Goal: Task Accomplishment & Management: Complete application form

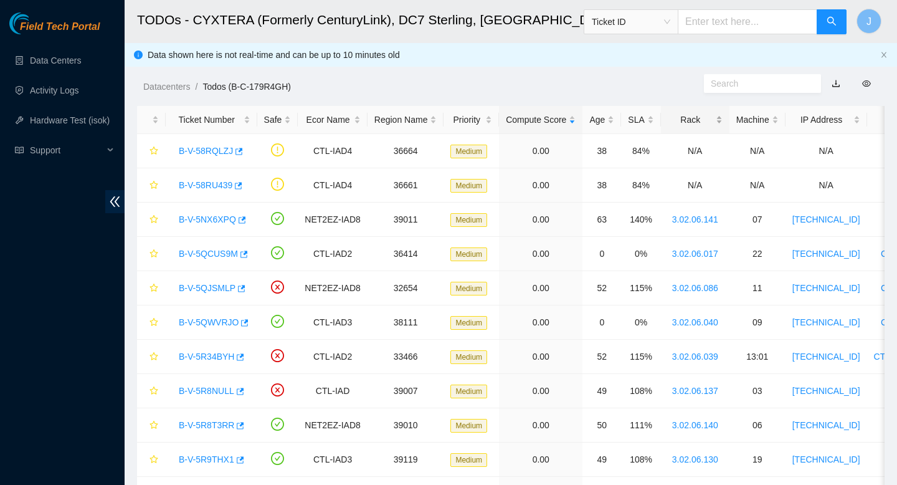
click at [722, 121] on div "Rack" at bounding box center [695, 120] width 55 height 14
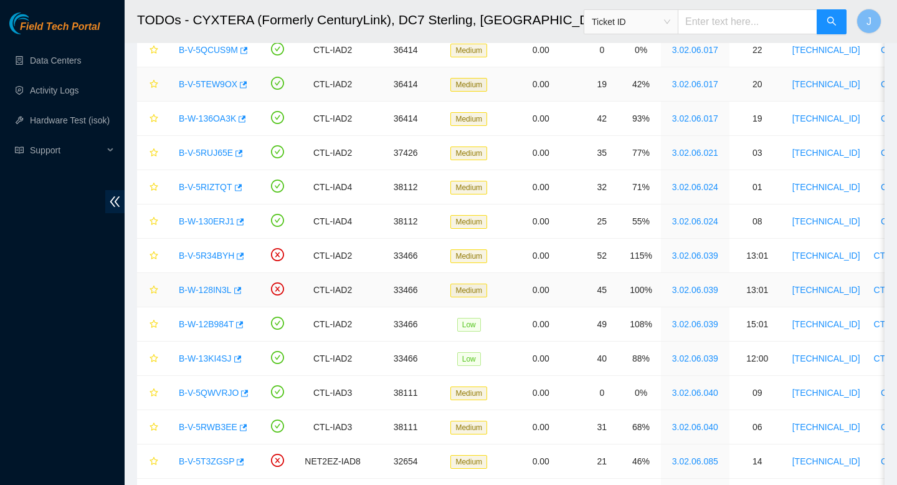
scroll to position [239, 0]
click at [243, 324] on icon "button" at bounding box center [238, 323] width 9 height 9
click at [242, 359] on icon "button" at bounding box center [237, 357] width 7 height 7
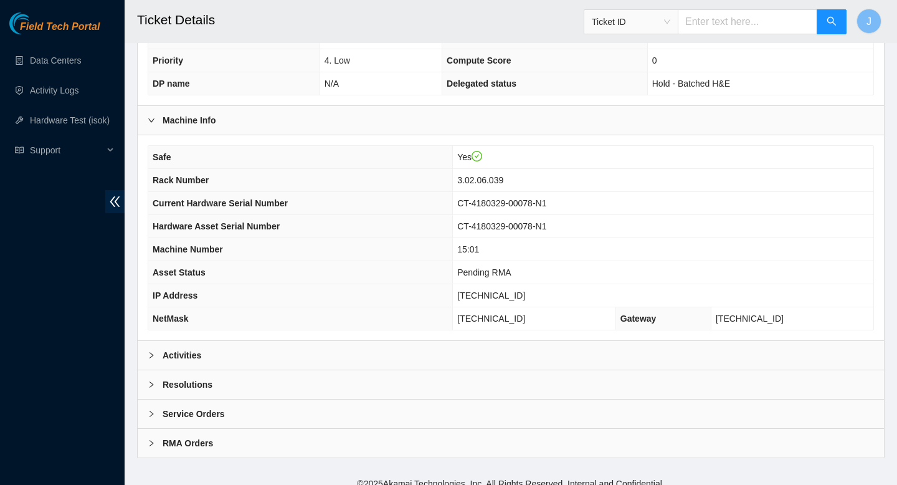
scroll to position [334, 0]
click at [232, 352] on div "Activities" at bounding box center [511, 355] width 746 height 29
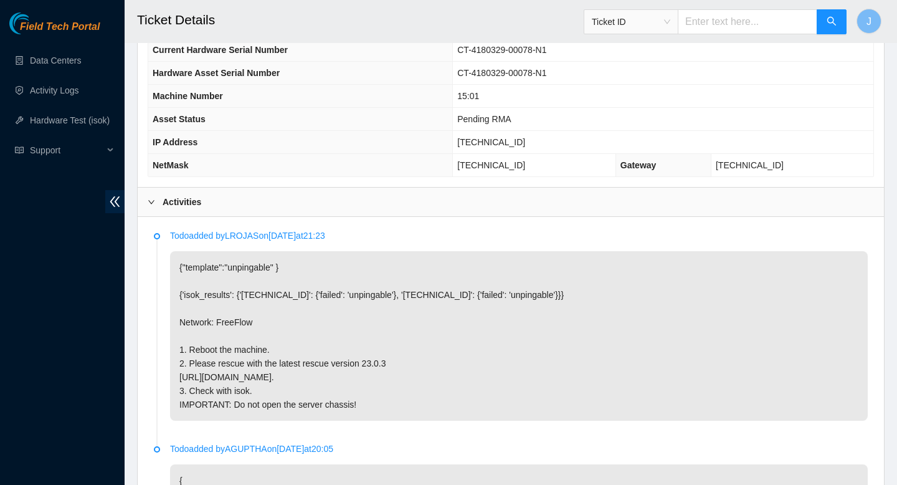
scroll to position [490, 0]
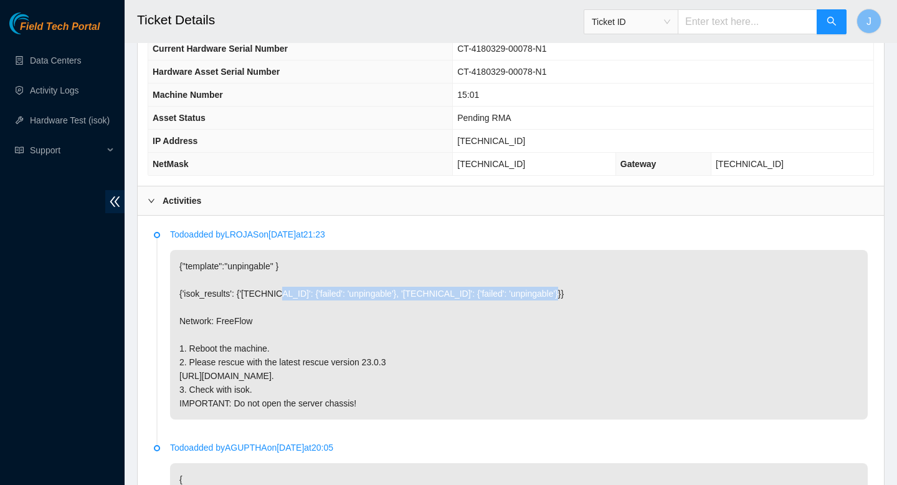
drag, startPoint x: 554, startPoint y: 293, endPoint x: 283, endPoint y: 287, distance: 271.6
click at [283, 287] on p "{"template":"unpingable" } {'isok_results': {'[TECHNICAL_ID]': {'failed': 'unpi…" at bounding box center [519, 334] width 698 height 169
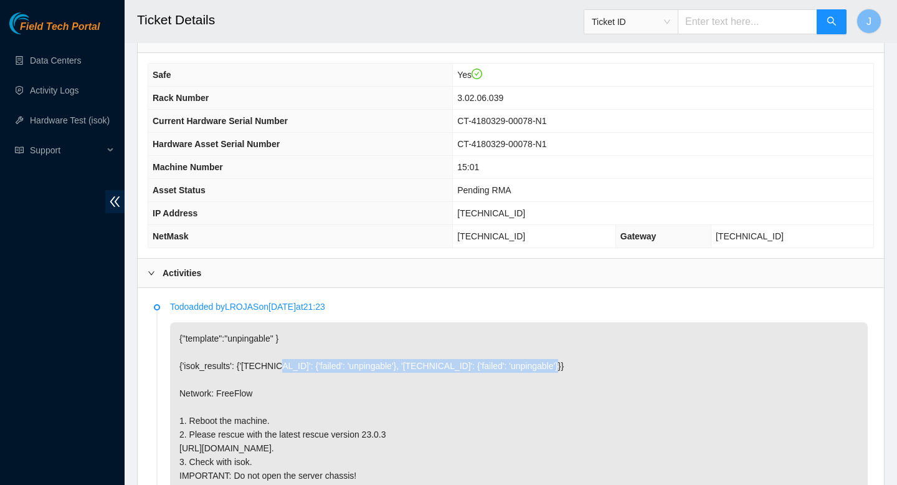
scroll to position [420, 0]
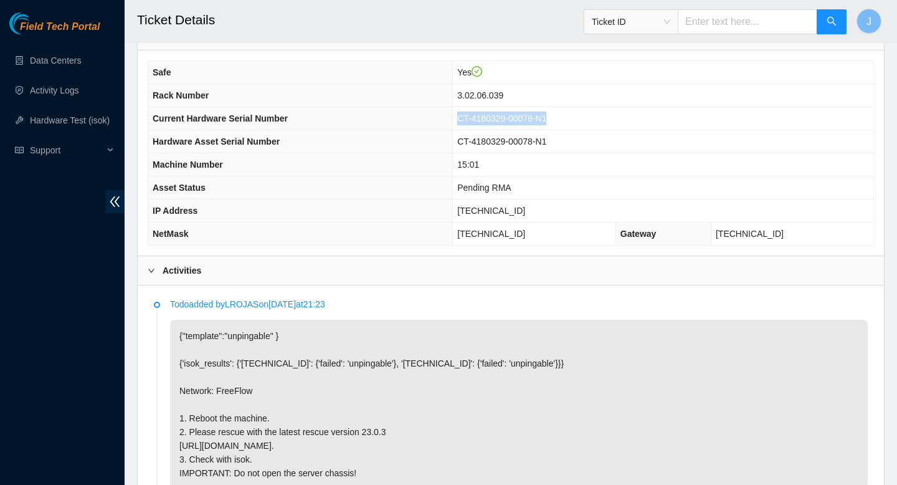
drag, startPoint x: 598, startPoint y: 120, endPoint x: 486, endPoint y: 119, distance: 112.1
click at [486, 119] on td "CT-4180329-00078-N1" at bounding box center [663, 118] width 420 height 23
click at [603, 113] on td "CT-4180329-00078-N1" at bounding box center [663, 118] width 420 height 23
drag, startPoint x: 550, startPoint y: 90, endPoint x: 486, endPoint y: 96, distance: 63.8
click at [486, 96] on td "3.02.06.039" at bounding box center [663, 95] width 420 height 23
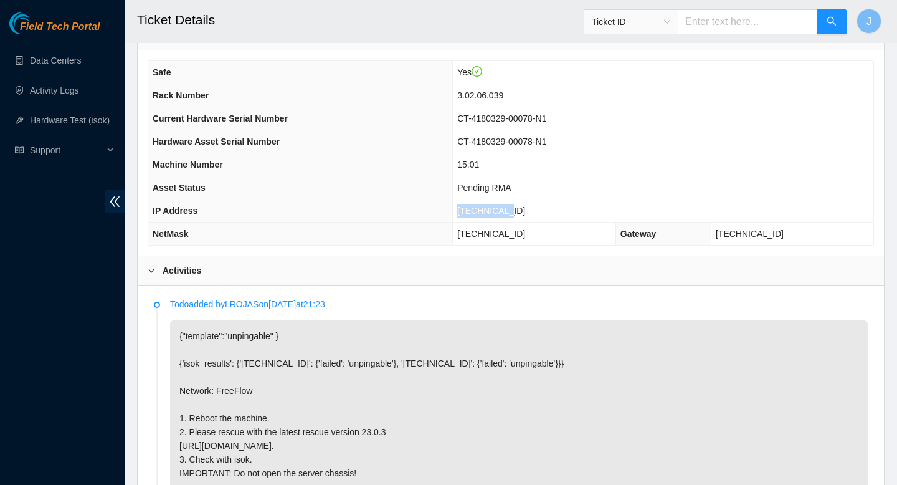
drag, startPoint x: 544, startPoint y: 212, endPoint x: 491, endPoint y: 207, distance: 53.2
click at [491, 207] on td "[TECHNICAL_ID]" at bounding box center [663, 210] width 420 height 23
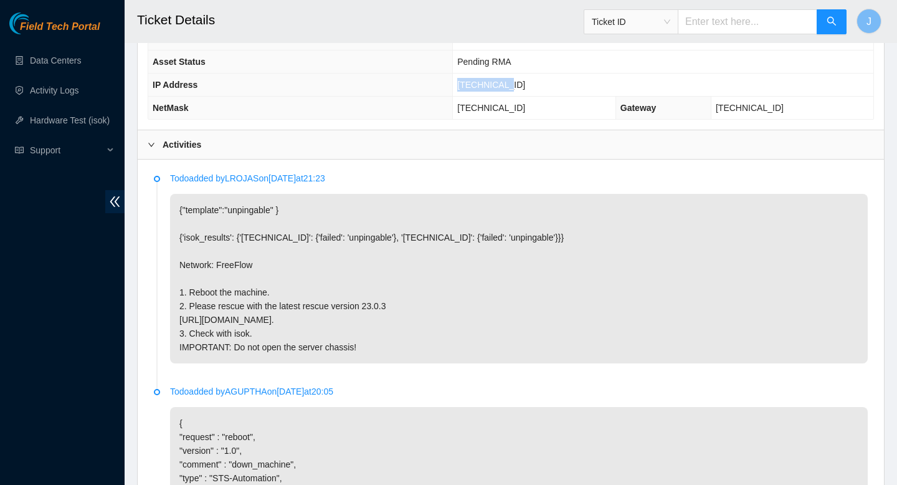
scroll to position [550, 0]
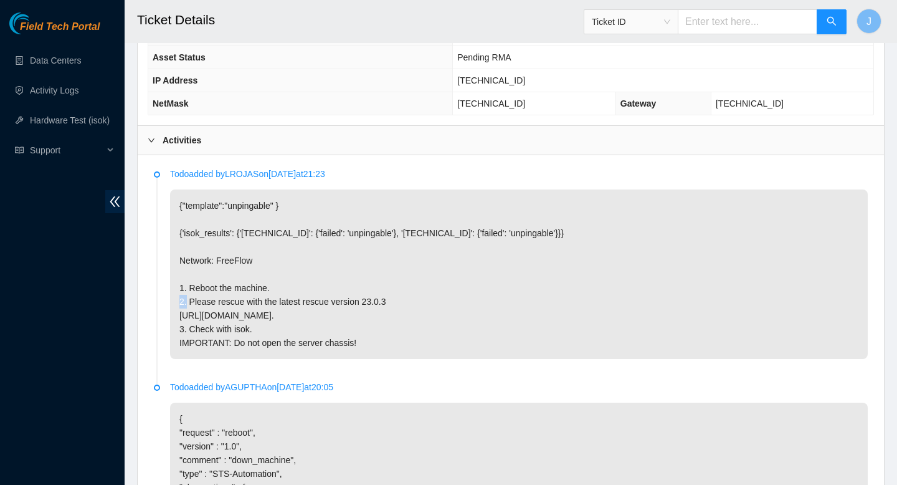
drag, startPoint x: 201, startPoint y: 298, endPoint x: 212, endPoint y: 297, distance: 11.2
click at [212, 297] on p "{"template":"unpingable" } {'isok_results': {'23.48.36.72': {'failed': 'unpinga…" at bounding box center [519, 273] width 698 height 169
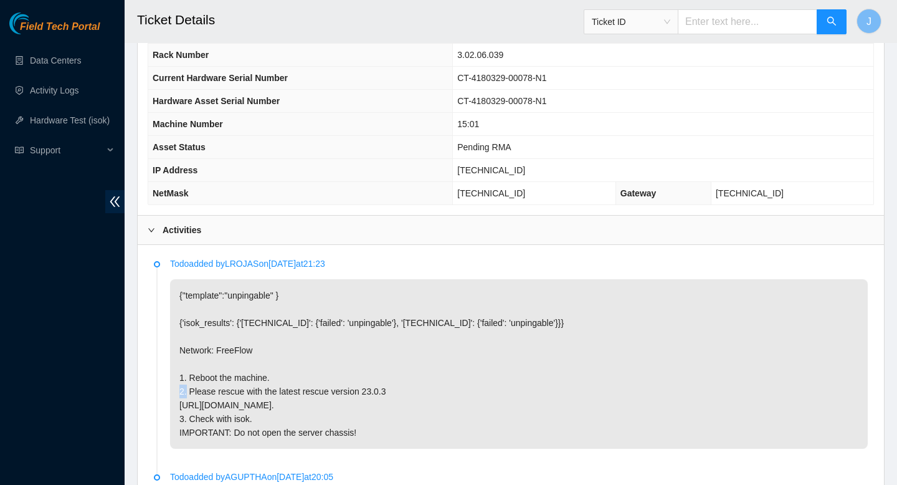
scroll to position [422, 0]
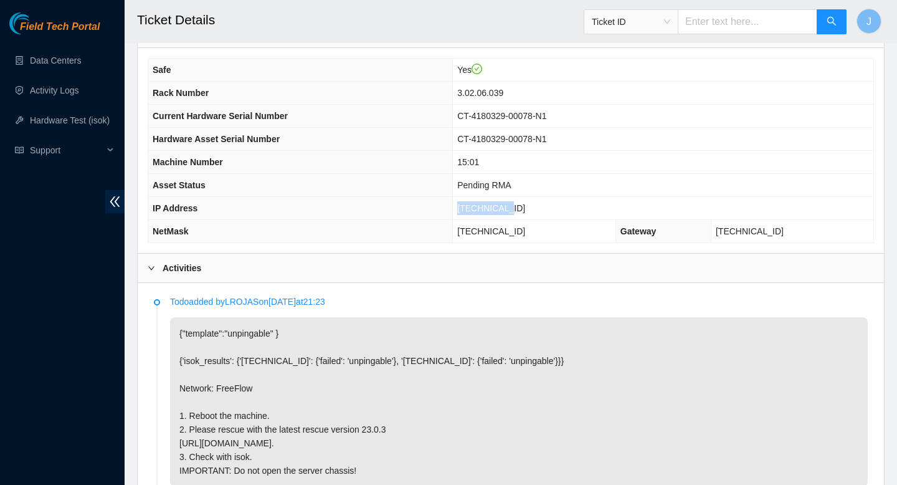
drag, startPoint x: 559, startPoint y: 212, endPoint x: 485, endPoint y: 206, distance: 73.8
click at [485, 206] on td "[TECHNICAL_ID]" at bounding box center [663, 208] width 420 height 23
drag, startPoint x: 518, startPoint y: 164, endPoint x: 503, endPoint y: 164, distance: 14.3
click at [503, 164] on td "15:01" at bounding box center [663, 162] width 420 height 23
drag, startPoint x: 544, startPoint y: 93, endPoint x: 463, endPoint y: 97, distance: 81.0
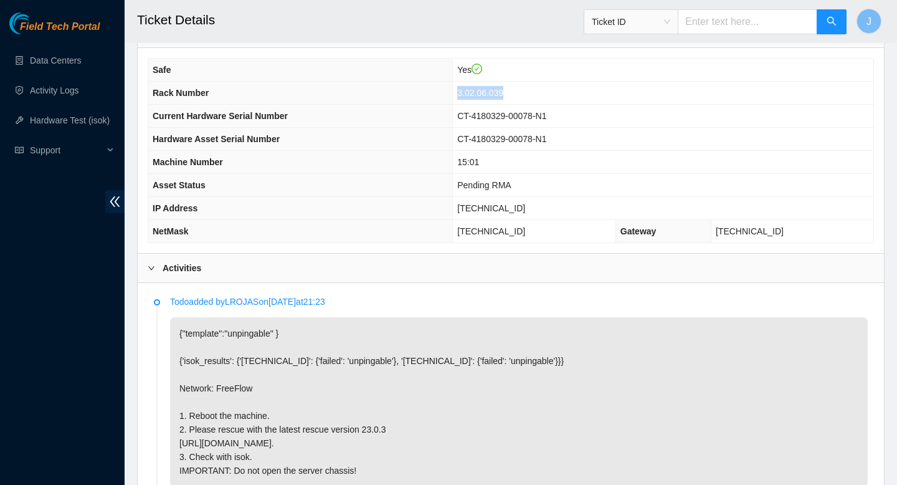
click at [463, 97] on tr "Rack Number 3.02.06.039" at bounding box center [510, 93] width 725 height 23
drag, startPoint x: 545, startPoint y: 209, endPoint x: 489, endPoint y: 204, distance: 56.3
click at [489, 204] on td "[TECHNICAL_ID]" at bounding box center [663, 208] width 420 height 23
copy span "[TECHNICAL_ID]"
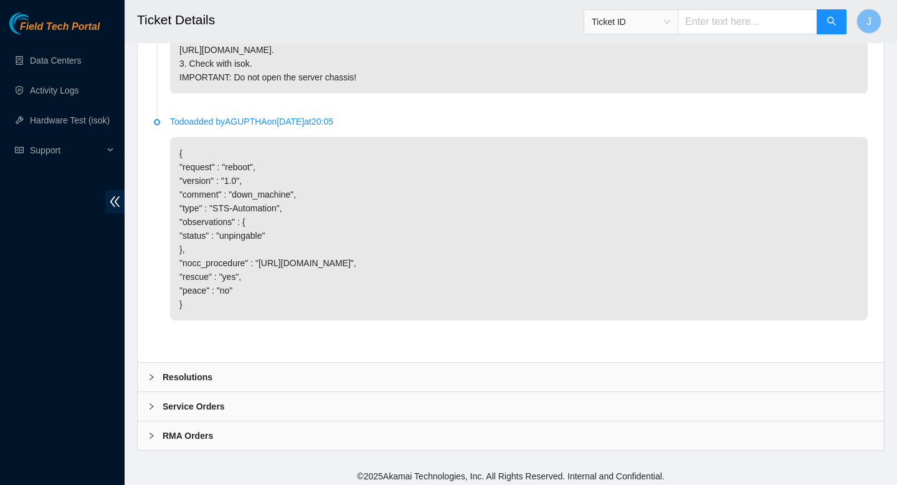
scroll to position [814, 0]
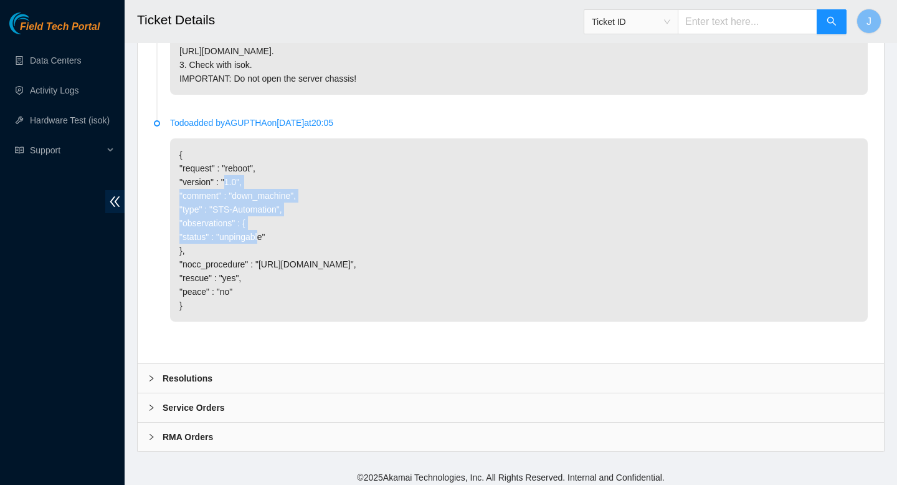
drag, startPoint x: 265, startPoint y: 266, endPoint x: 230, endPoint y: 206, distance: 70.1
click at [230, 204] on p "{ "request" : "reboot", "version" : "1.0", "comment" : "down_machine", "type" :…" at bounding box center [519, 229] width 698 height 183
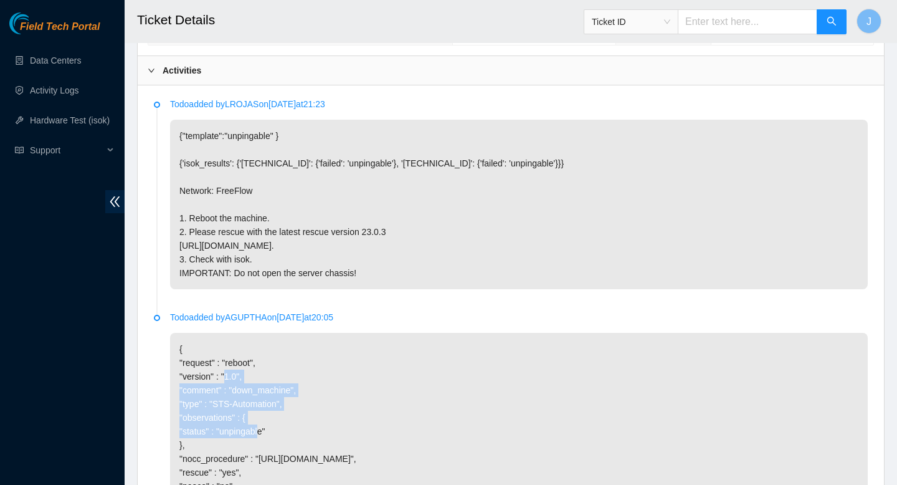
scroll to position [616, 0]
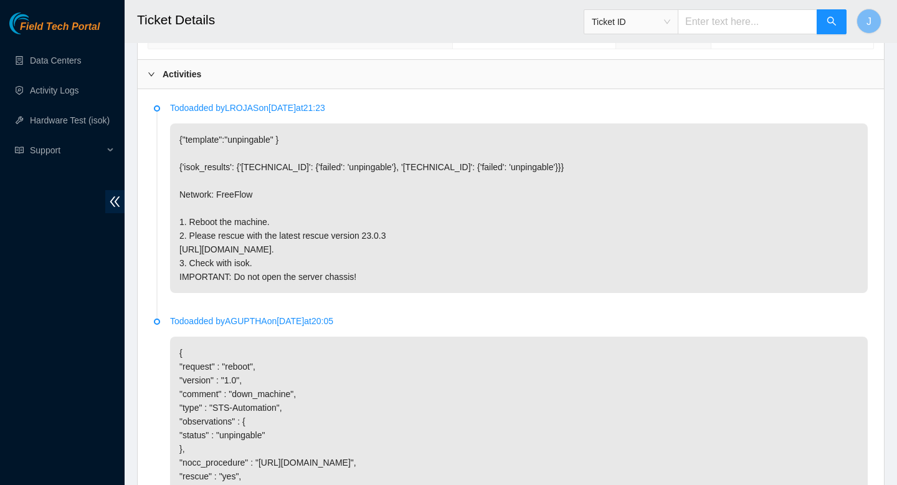
click at [296, 275] on p "{"template":"unpingable" } {'isok_results': {'23.48.36.72': {'failed': 'unpinga…" at bounding box center [519, 207] width 698 height 169
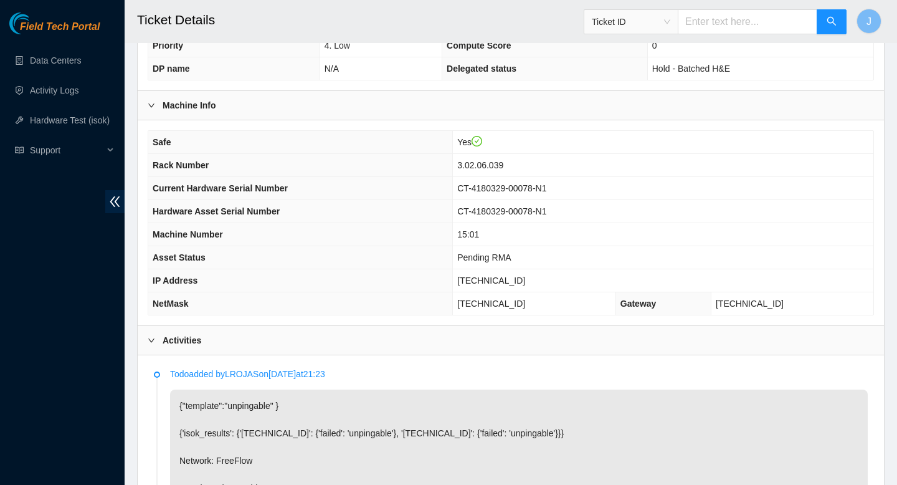
scroll to position [344, 0]
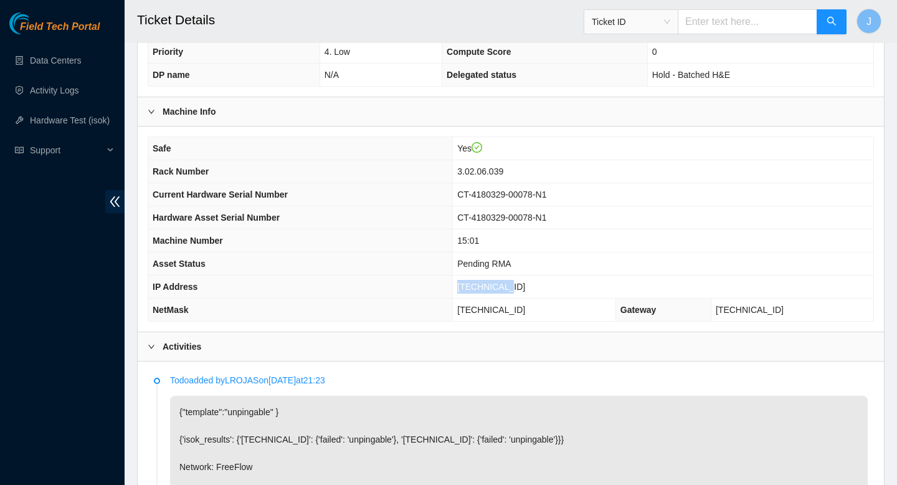
drag, startPoint x: 545, startPoint y: 289, endPoint x: 470, endPoint y: 288, distance: 75.4
click at [470, 288] on tr "IP Address 23.48.36.72" at bounding box center [510, 286] width 725 height 23
drag, startPoint x: 488, startPoint y: 240, endPoint x: 545, endPoint y: 240, distance: 57.3
click at [545, 240] on td "15:01" at bounding box center [663, 240] width 420 height 23
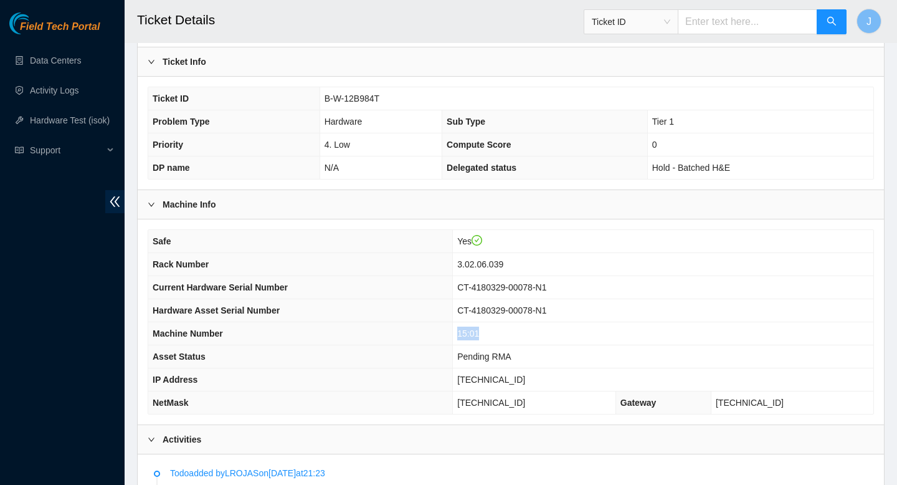
scroll to position [250, 0]
drag, startPoint x: 392, startPoint y: 100, endPoint x: 272, endPoint y: 95, distance: 120.9
click at [272, 95] on tr "Ticket ID B-W-12B984T" at bounding box center [510, 99] width 725 height 23
copy tr "B-W-12B984T"
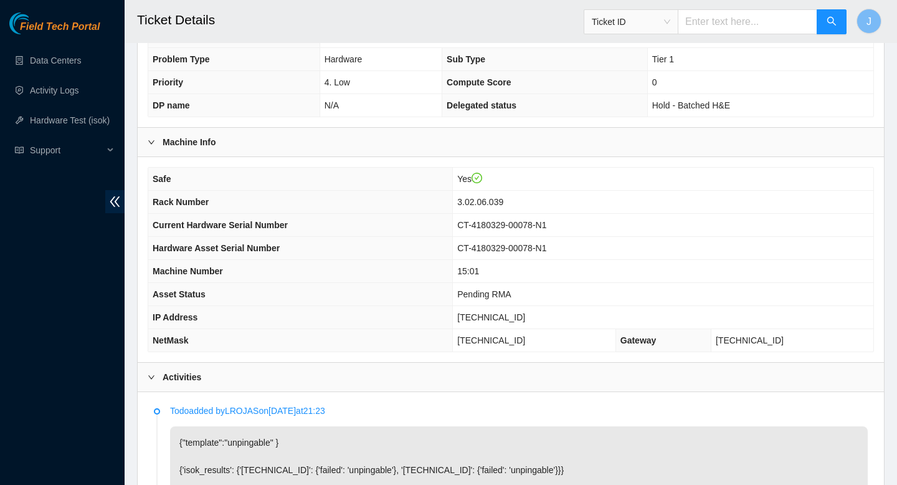
scroll to position [325, 0]
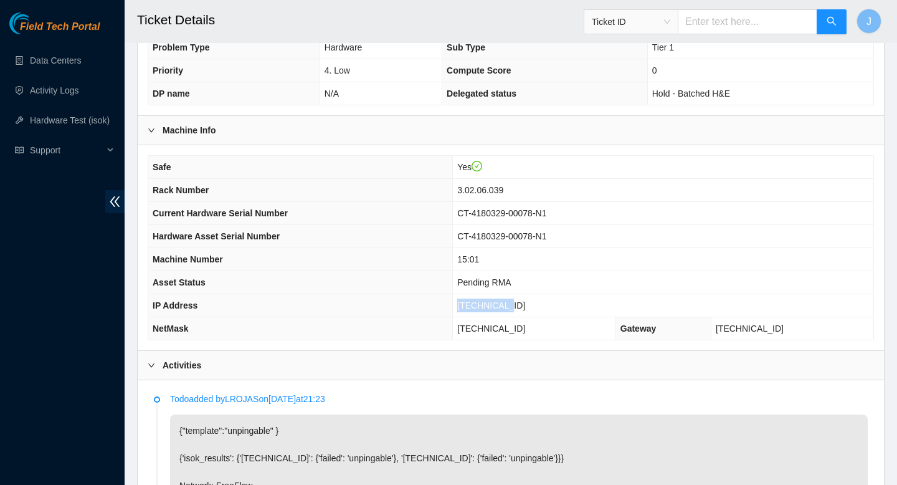
drag, startPoint x: 543, startPoint y: 304, endPoint x: 479, endPoint y: 301, distance: 64.2
click at [479, 301] on tr "IP Address 23.48.36.72" at bounding box center [510, 305] width 725 height 23
copy tr "[TECHNICAL_ID]"
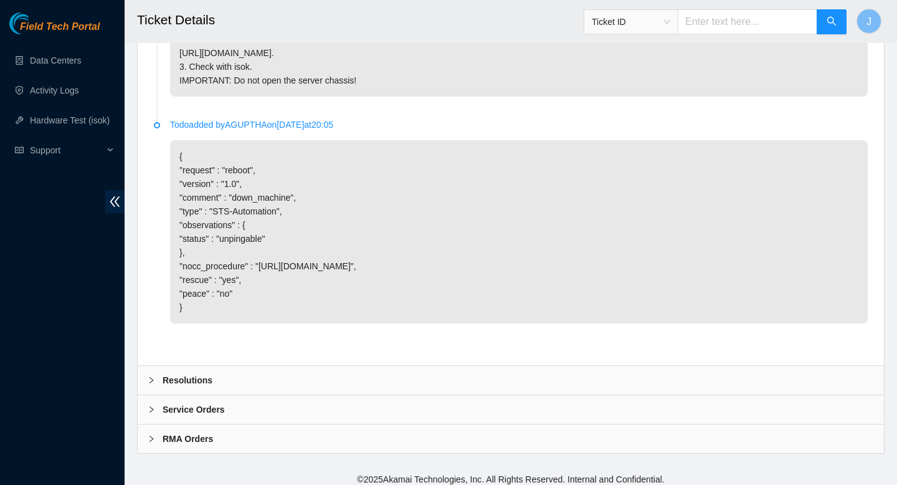
scroll to position [847, 0]
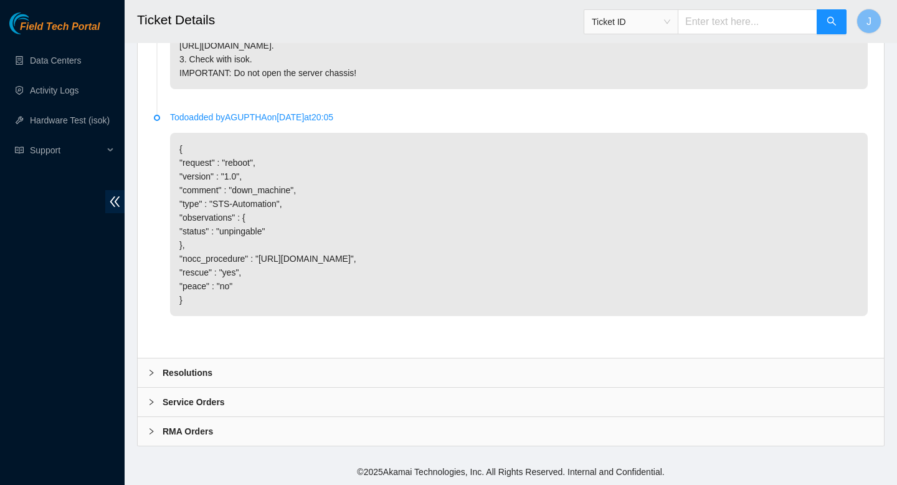
click at [445, 374] on div "Resolutions" at bounding box center [511, 372] width 746 height 29
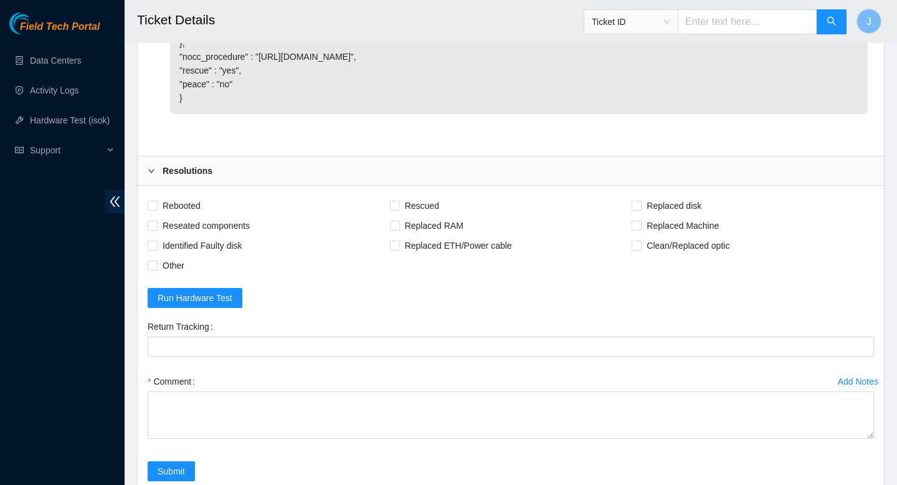
scroll to position [1087, 0]
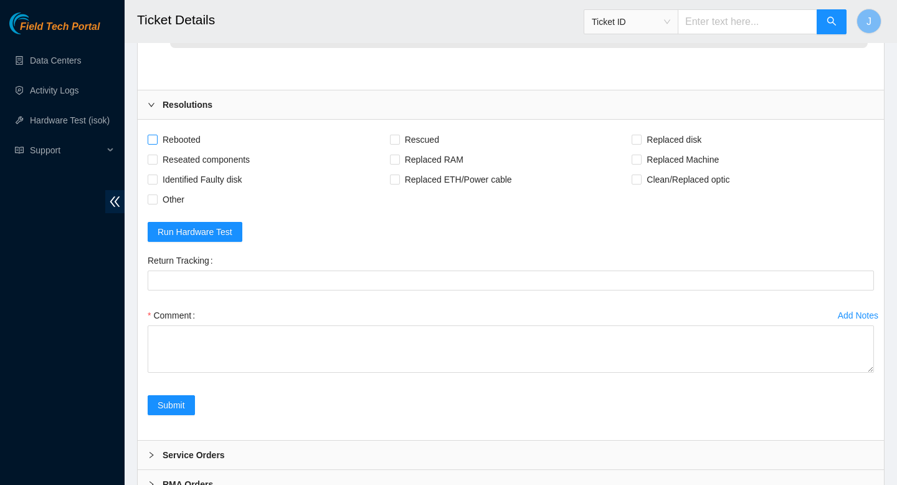
click at [152, 143] on input "Rebooted" at bounding box center [152, 139] width 9 height 9
checkbox input "true"
click at [152, 163] on input "Reseated components" at bounding box center [152, 158] width 9 height 9
checkbox input "true"
click at [151, 203] on input "Other" at bounding box center [152, 198] width 9 height 9
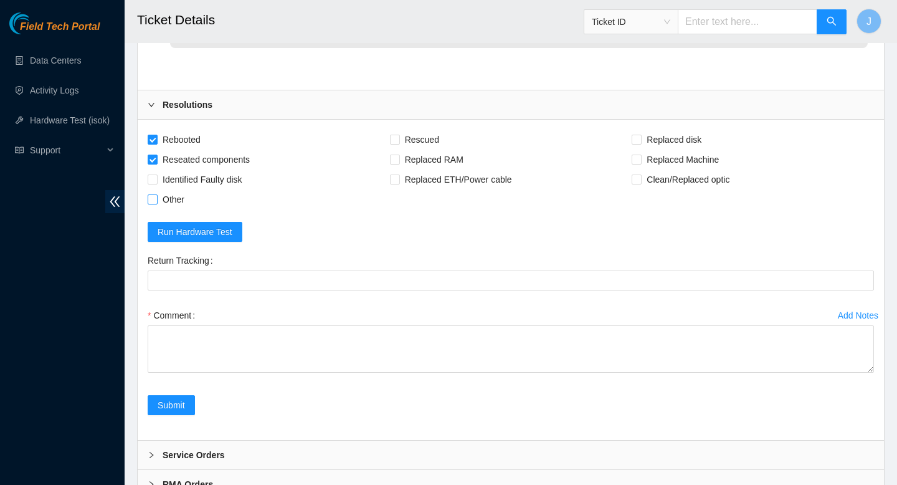
checkbox input "true"
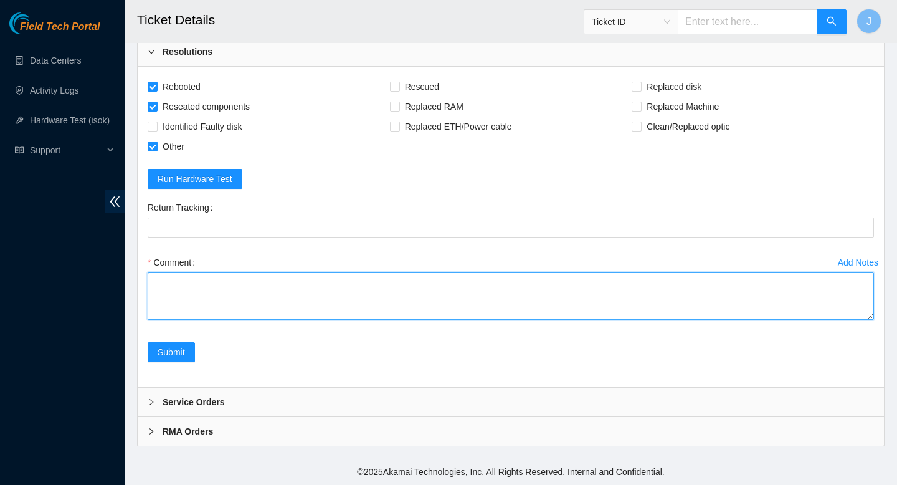
click at [443, 289] on textarea "Comment" at bounding box center [511, 295] width 726 height 47
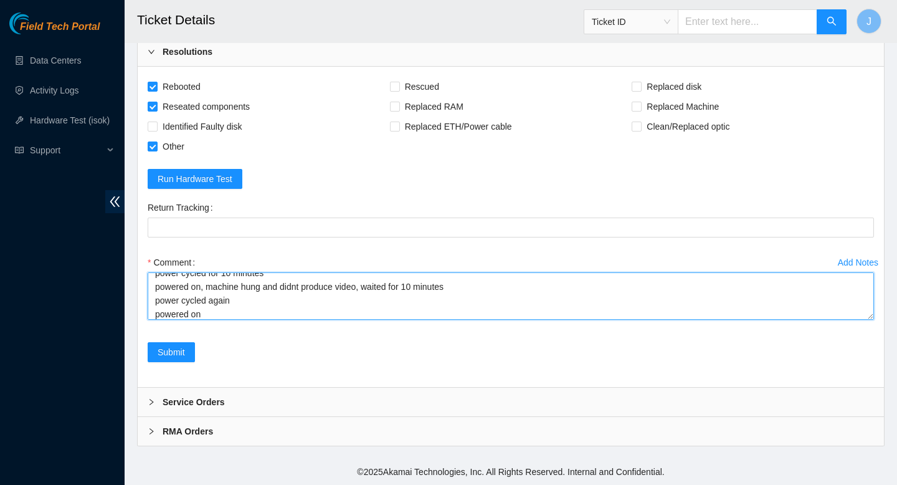
scroll to position [64, 0]
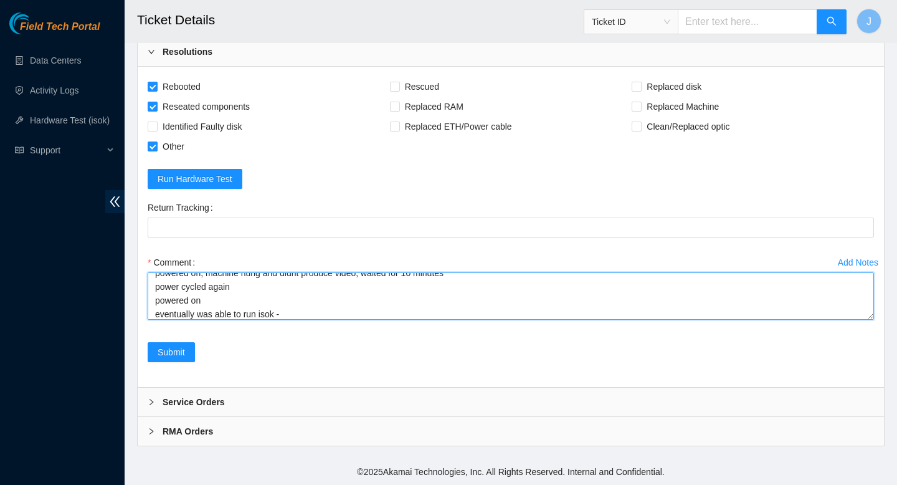
paste textarea "330583 02-09-2025 04:01:06 23.48.36.72 FAILED Result Detail Message Ticket ID 2…"
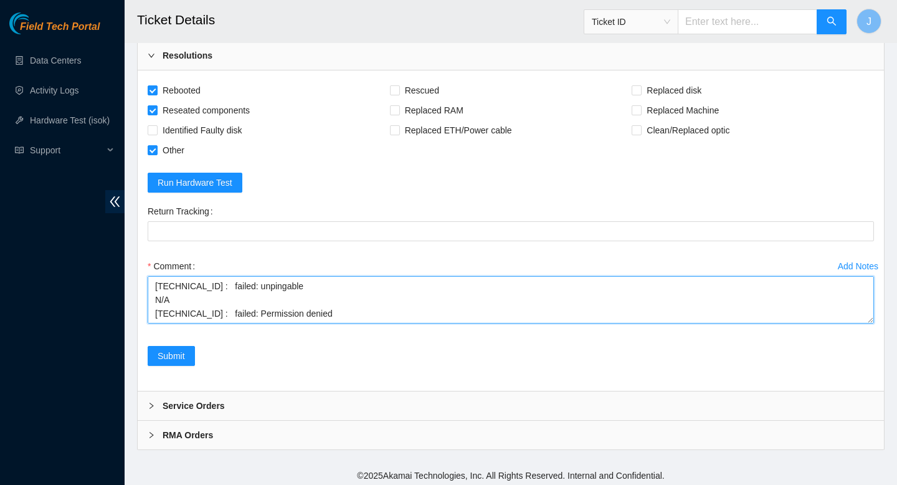
scroll to position [1168, 0]
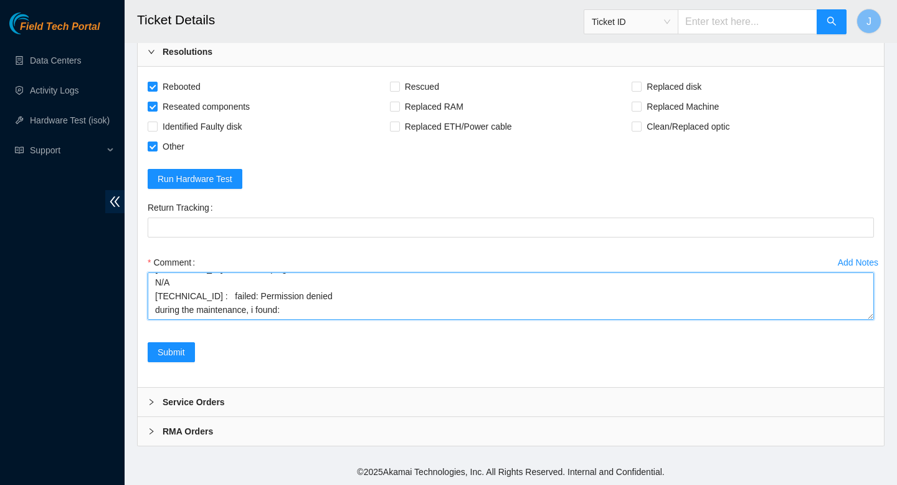
paste textarea "he ticketed node, doesnt match the ticketed IP. i believe it should be: 15:00 —…"
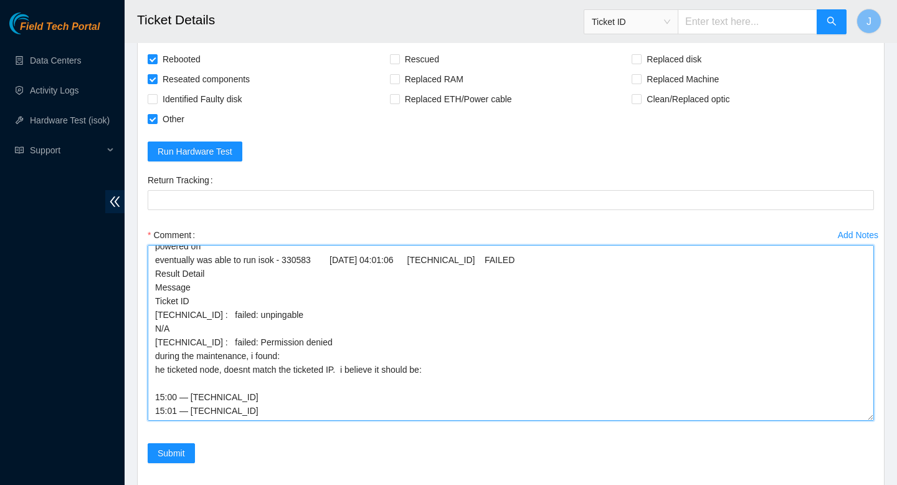
scroll to position [78, 0]
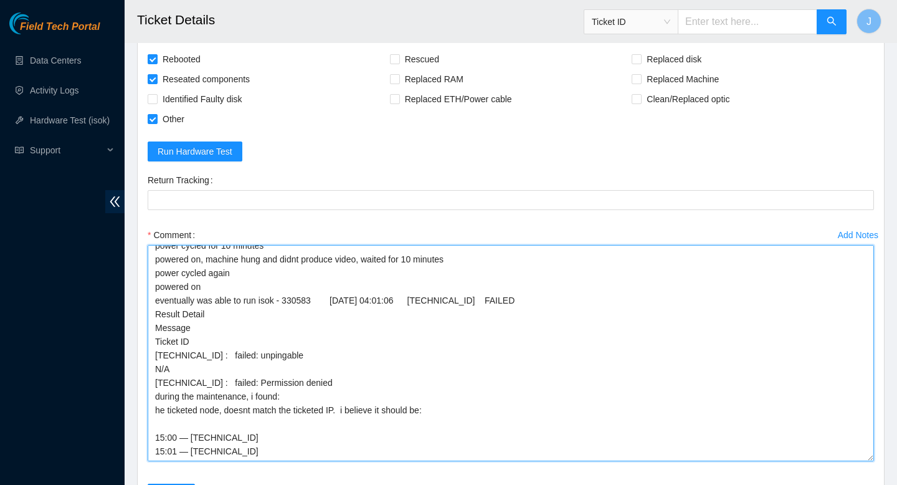
drag, startPoint x: 869, startPoint y: 315, endPoint x: 891, endPoint y: 483, distance: 169.5
click at [155, 409] on textarea "verified SN prior to power cycling found machine with burnt on NIC port lights,…" at bounding box center [511, 353] width 726 height 216
click at [257, 456] on textarea "verified SN prior to power cycling found machine with burnt on NIC port lights,…" at bounding box center [511, 353] width 726 height 216
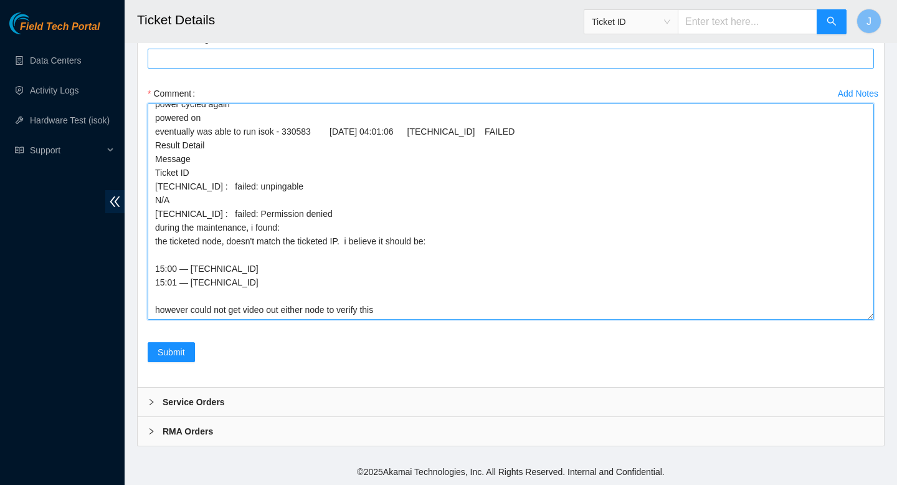
scroll to position [133, 0]
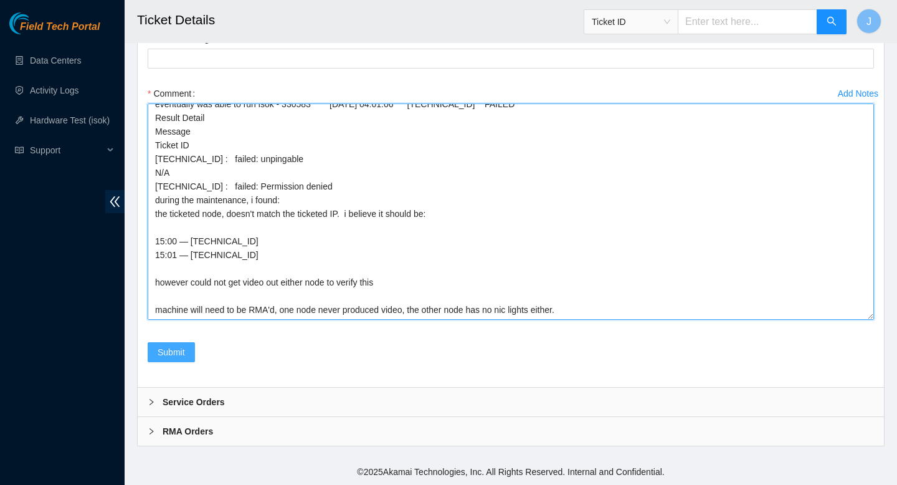
type textarea "verified SN prior to power cycling found machine with burnt on NIC port lights,…"
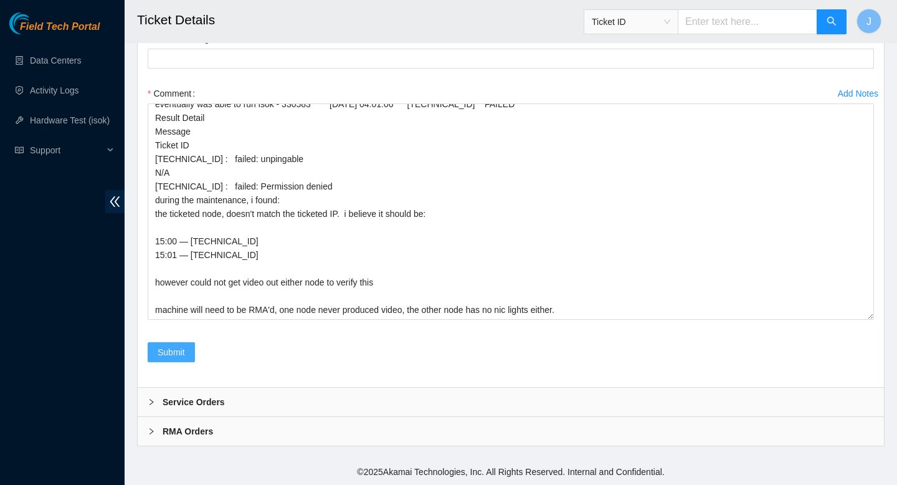
click at [174, 352] on span "Submit" at bounding box center [171, 352] width 27 height 14
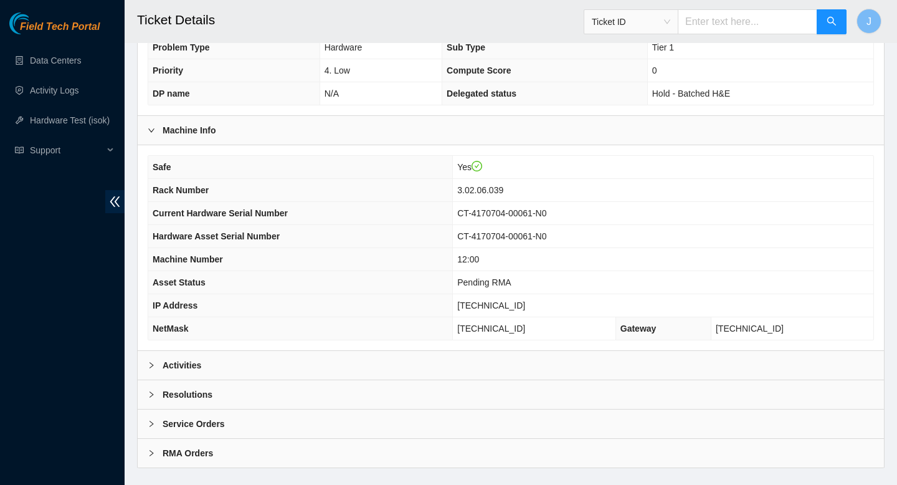
scroll to position [347, 0]
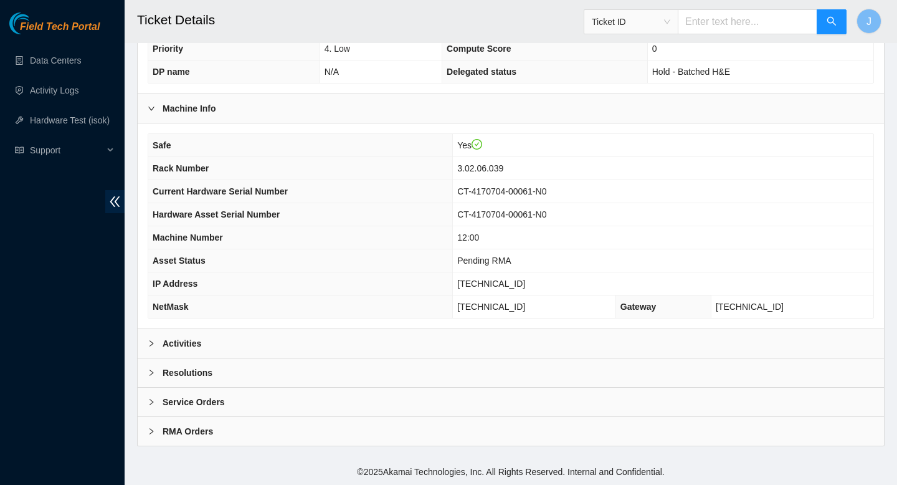
click at [344, 330] on div "Activities" at bounding box center [511, 343] width 746 height 29
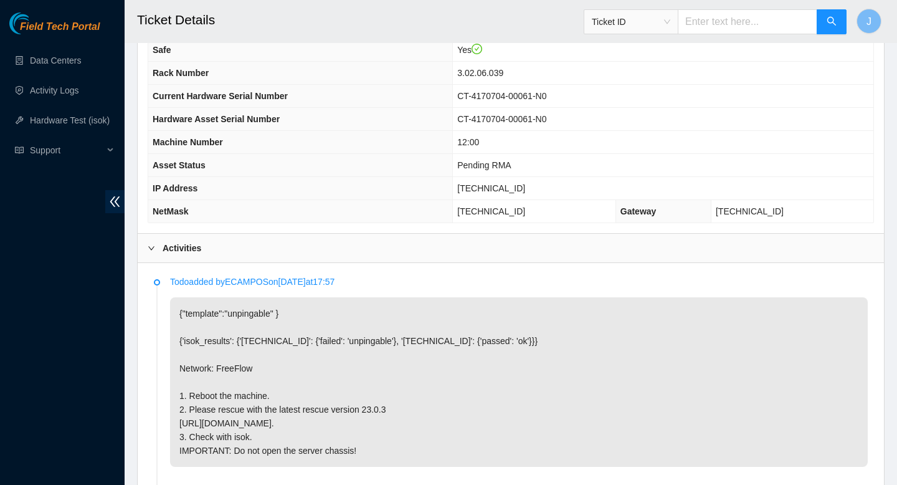
scroll to position [442, 0]
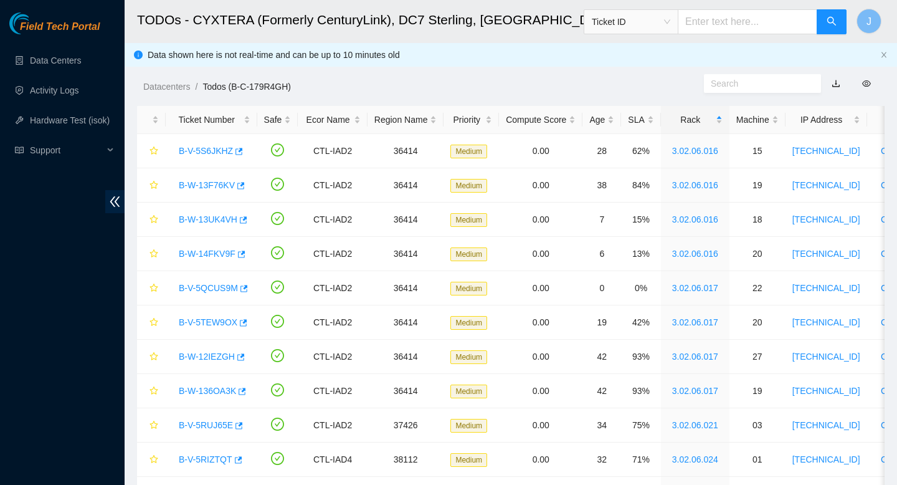
click at [741, 29] on input "text" at bounding box center [748, 21] width 140 height 25
paste input "[TECHNICAL_ID]"
click at [670, 21] on span "Ticket ID" at bounding box center [631, 21] width 78 height 19
type input "[TECHNICAL_ID]"
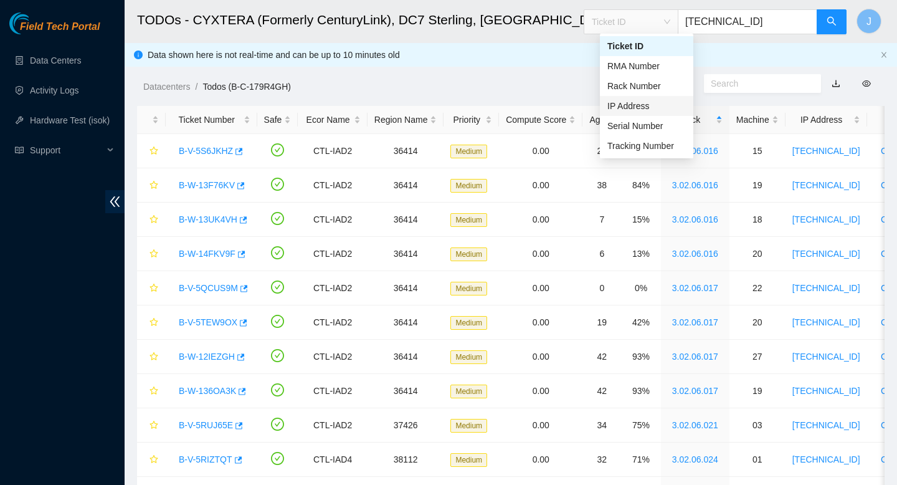
click at [636, 102] on div "IP Address" at bounding box center [646, 106] width 78 height 14
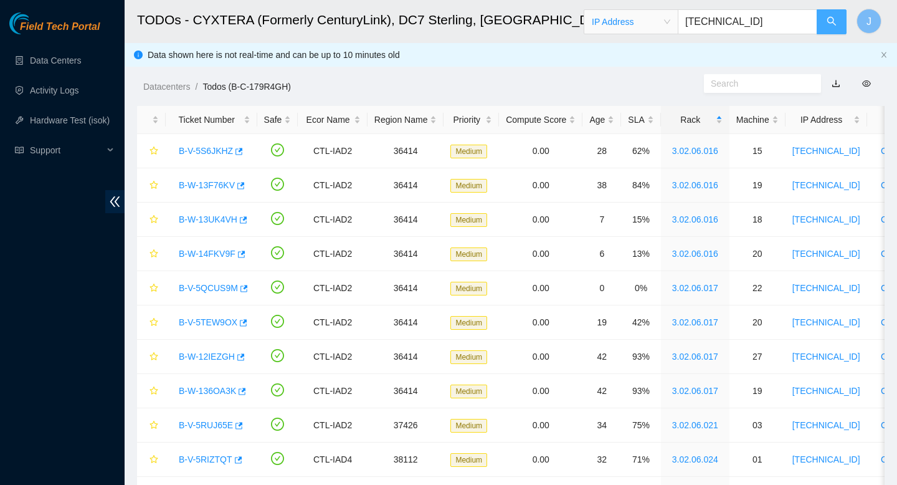
click at [835, 24] on icon "search" at bounding box center [831, 21] width 10 height 10
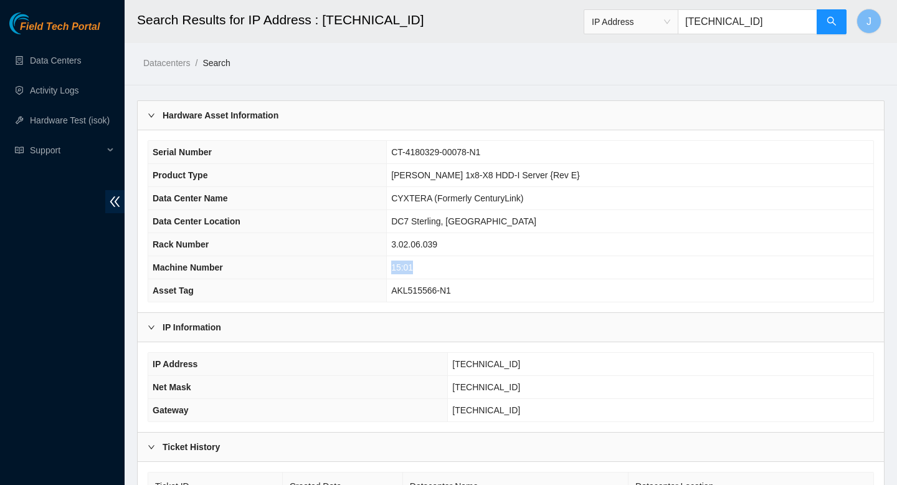
drag, startPoint x: 479, startPoint y: 271, endPoint x: 428, endPoint y: 265, distance: 51.4
click at [428, 265] on tr "Machine Number 15:01" at bounding box center [510, 267] width 725 height 23
click at [67, 91] on link "Activity Logs" at bounding box center [54, 90] width 49 height 10
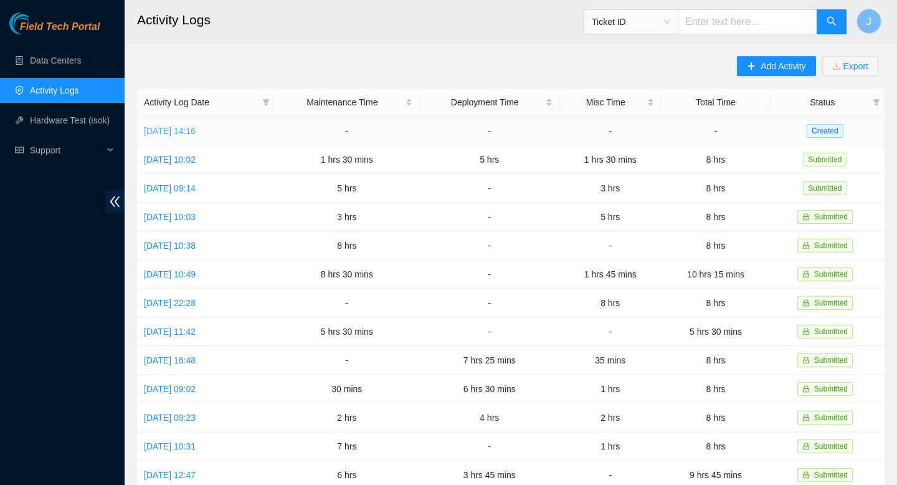
click at [196, 126] on link "Tue, 02 Sep 2025 14:16" at bounding box center [170, 131] width 52 height 10
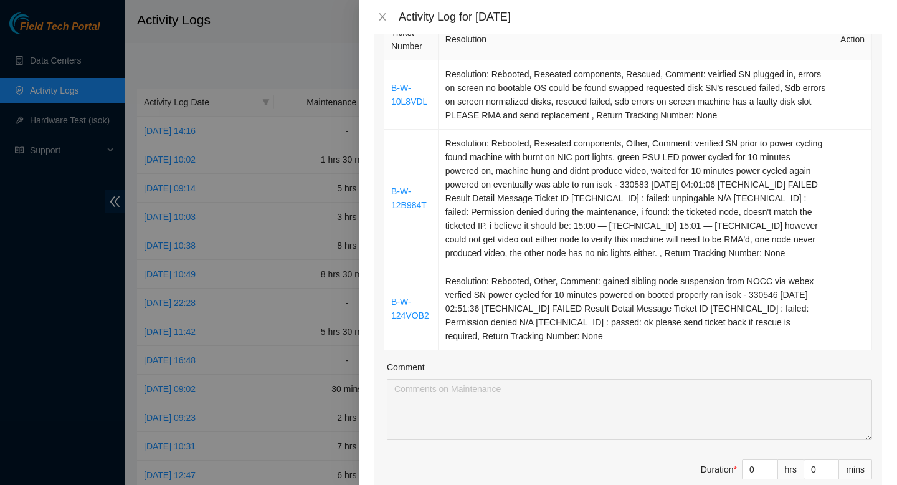
scroll to position [222, 0]
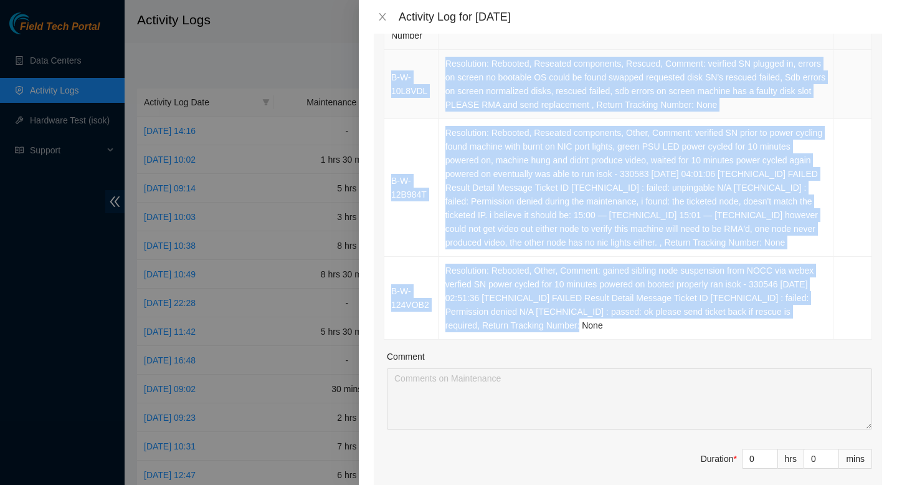
drag, startPoint x: 660, startPoint y: 343, endPoint x: 388, endPoint y: 75, distance: 381.4
click at [388, 75] on tbody "B-W-10L8VDL Resolution: Rebooted, Reseated components, Rescued, Comment: veirfi…" at bounding box center [628, 195] width 488 height 290
copy tbody "B-W-10L8VDL Resolution: Rebooted, Reseated components, Rescued, Comment: veirfi…"
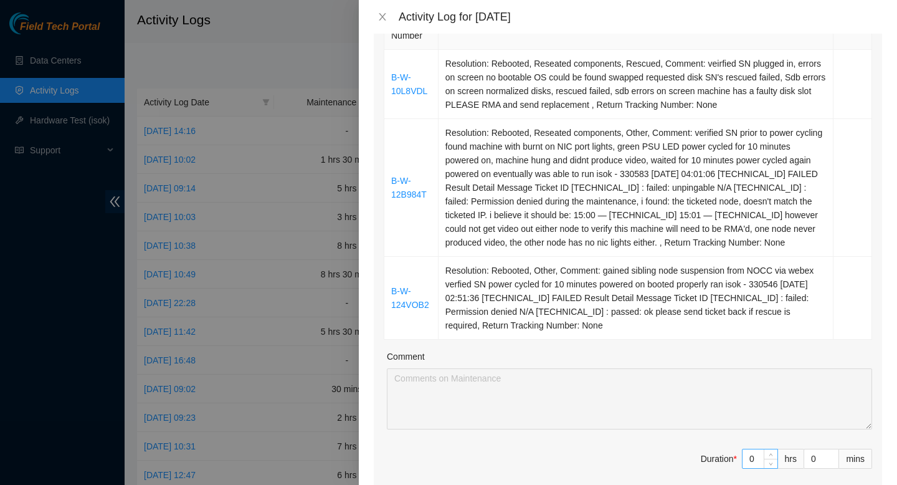
click at [759, 468] on input "0" at bounding box center [759, 458] width 35 height 19
type input "04"
type input "4"
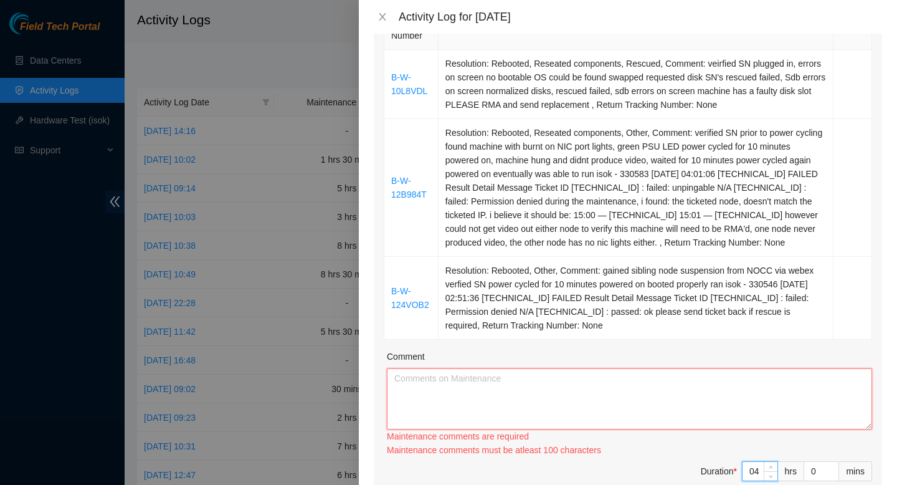
type input "4"
click at [623, 414] on textarea "Comment" at bounding box center [629, 398] width 485 height 61
paste textarea "B-W-10L8VDL Resolution: Rebooted, Reseated components, Rescued, Comment: veirfi…"
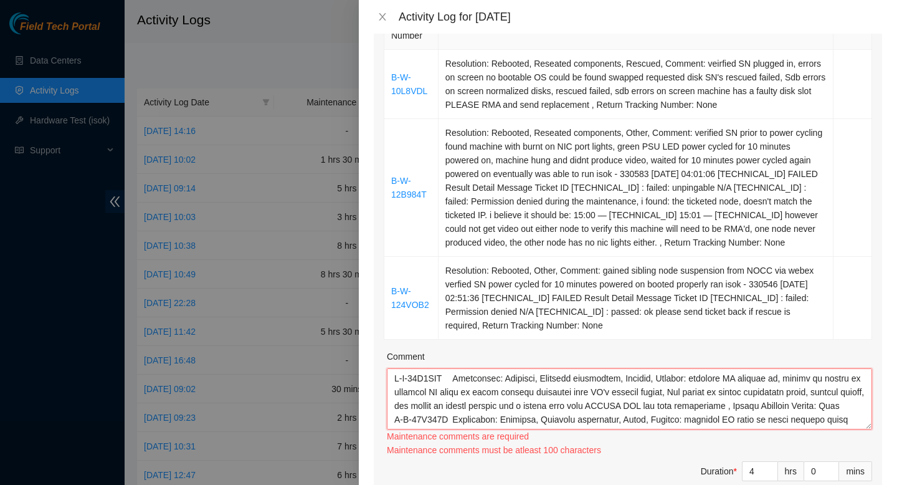
scroll to position [160, 0]
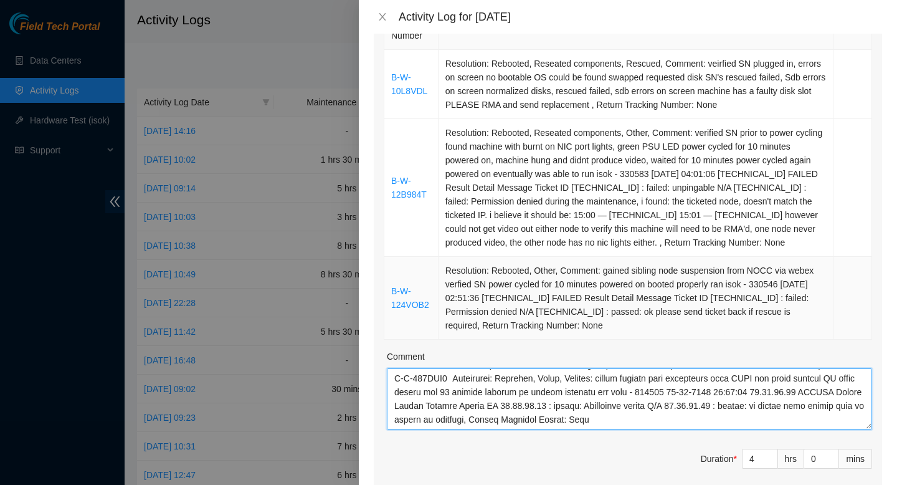
type textarea "B-W-10L8VDL Resolution: Rebooted, Reseated components, Rescued, Comment: veirfi…"
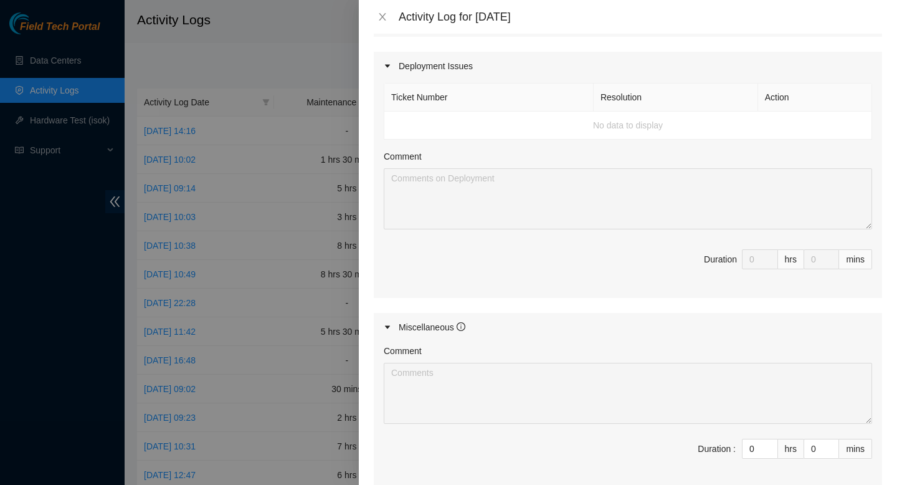
scroll to position [835, 0]
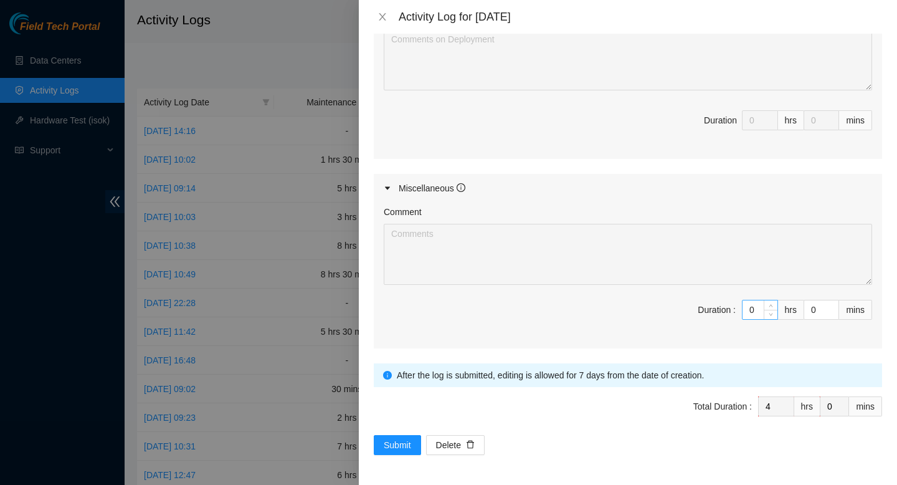
click at [757, 312] on input "0" at bounding box center [759, 309] width 35 height 19
type input "04"
type input "8"
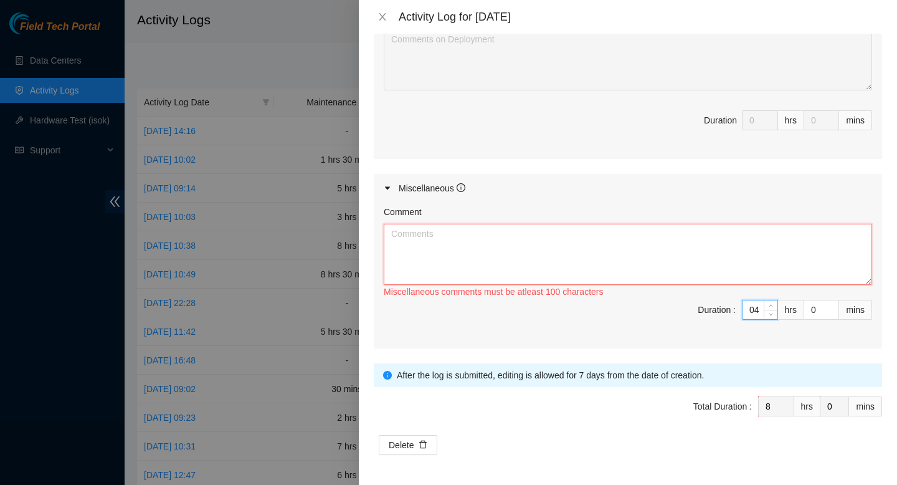
type input "4"
click at [613, 267] on textarea "Comment" at bounding box center [628, 254] width 488 height 61
paste textarea "Conversation opened. 10 messages. All messages read. Skip to content Using Gmai…"
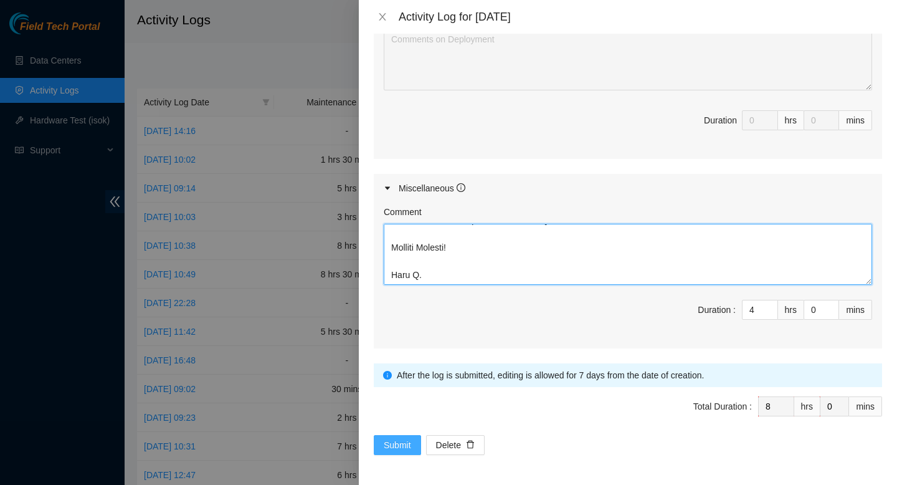
type textarea "trained celeste Conversation opened. 10 messages. All messages read. Skip to co…"
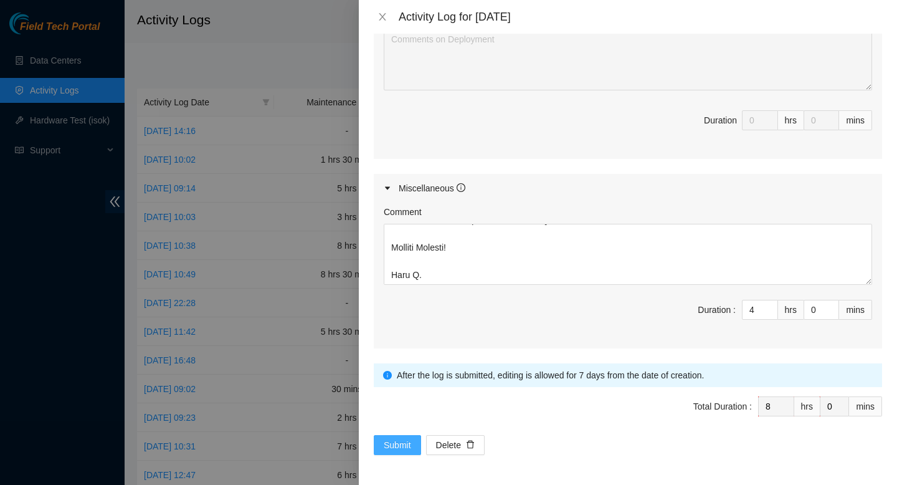
click at [396, 438] on span "Submit" at bounding box center [397, 445] width 27 height 14
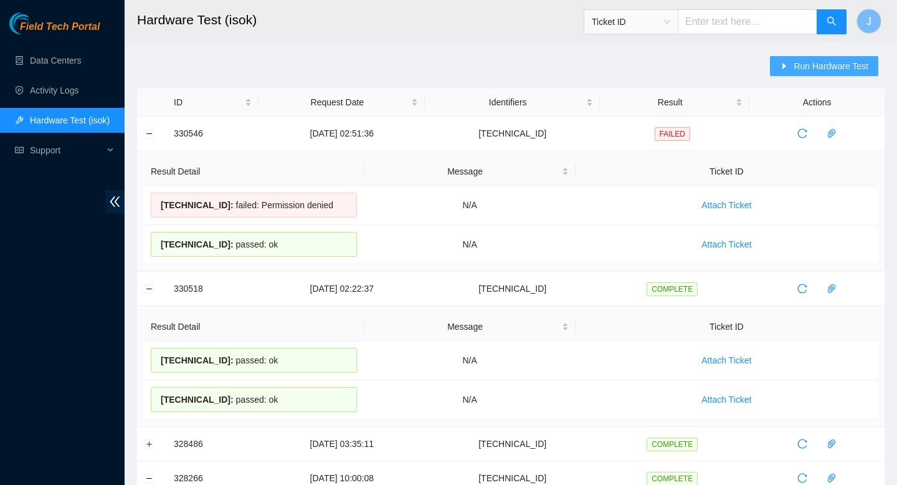
click at [807, 70] on span "Run Hardware Test" at bounding box center [830, 66] width 75 height 14
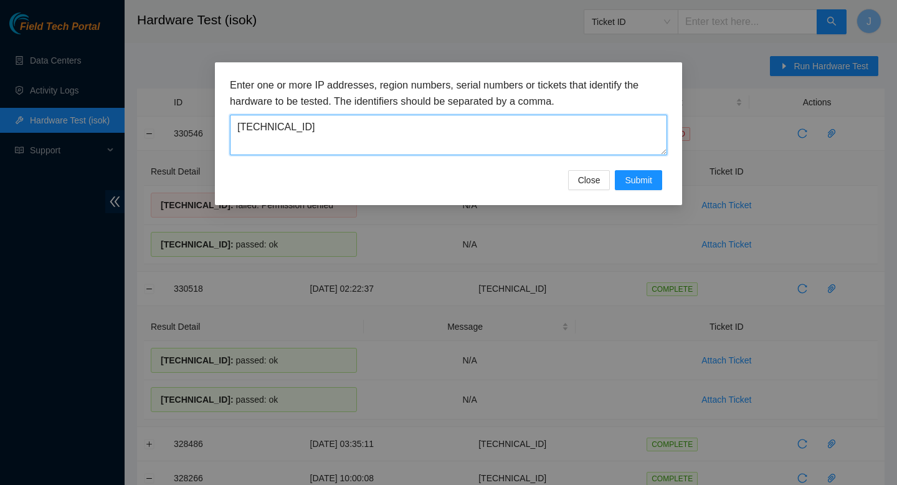
click at [423, 146] on textarea "[TECHNICAL_ID]" at bounding box center [448, 135] width 437 height 40
paste textarea "[TECHNICAL_ID]"
type textarea "[TECHNICAL_ID]"
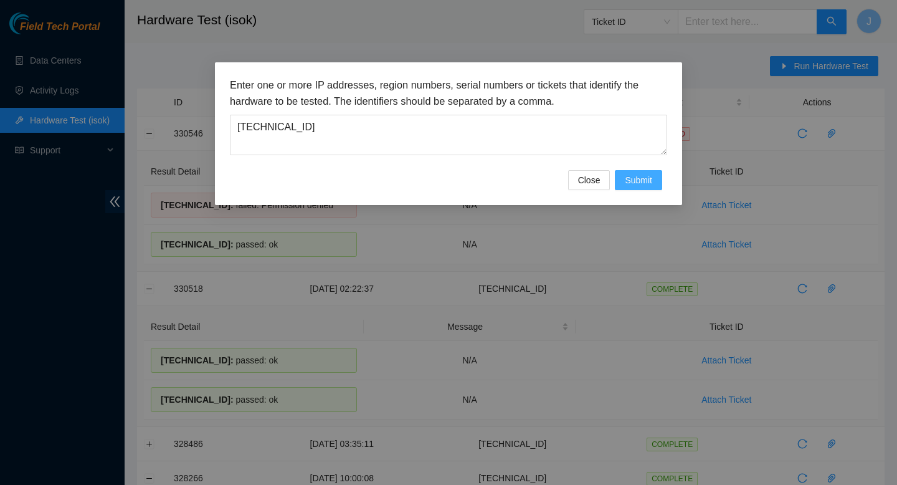
click at [634, 183] on span "Submit" at bounding box center [638, 180] width 27 height 14
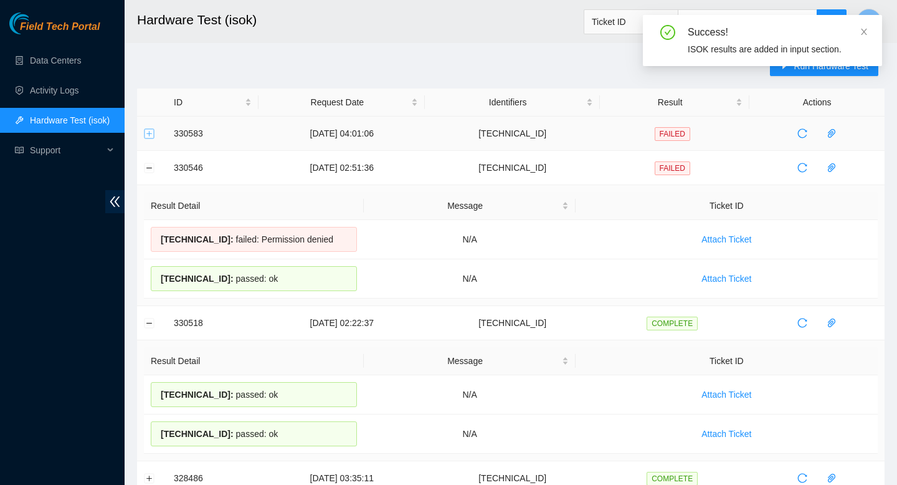
click at [146, 137] on button "Expand row" at bounding box center [149, 133] width 10 height 10
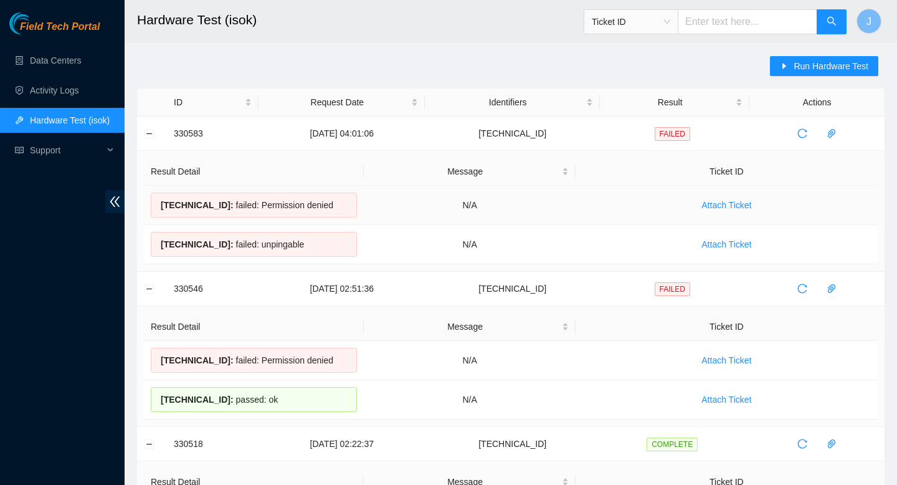
click at [218, 203] on span "23.48.36.73 :" at bounding box center [197, 205] width 73 height 10
click at [272, 241] on div "23.48.36.72 : failed: unpingable" at bounding box center [254, 244] width 206 height 25
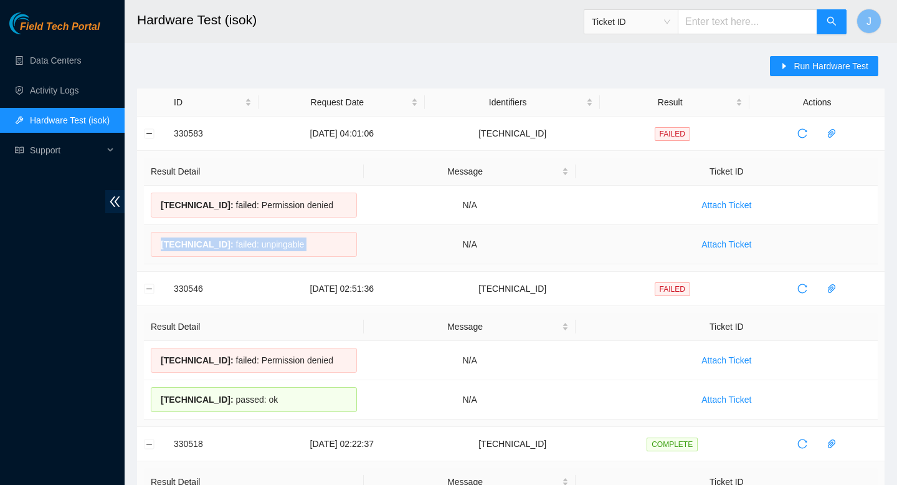
click at [272, 241] on div "23.48.36.72 : failed: unpingable" at bounding box center [254, 244] width 206 height 25
click at [835, 65] on span "Run Hardware Test" at bounding box center [830, 66] width 75 height 14
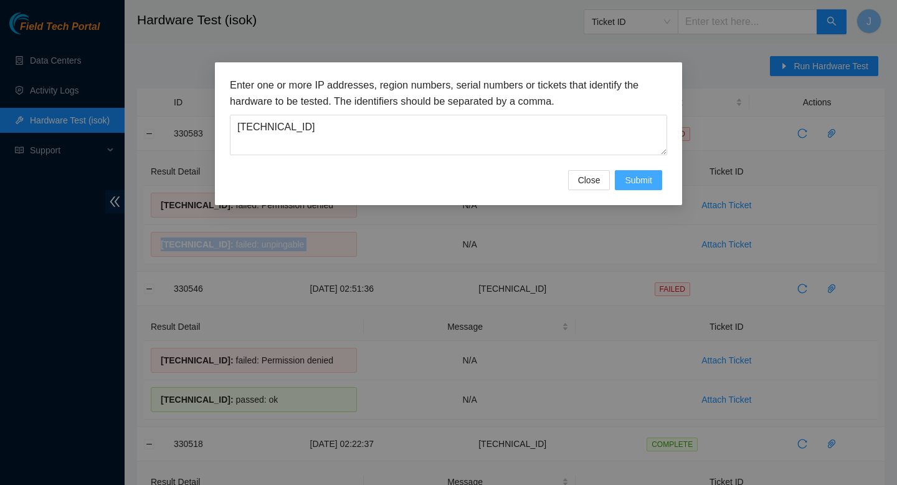
click at [647, 186] on span "Submit" at bounding box center [638, 180] width 27 height 14
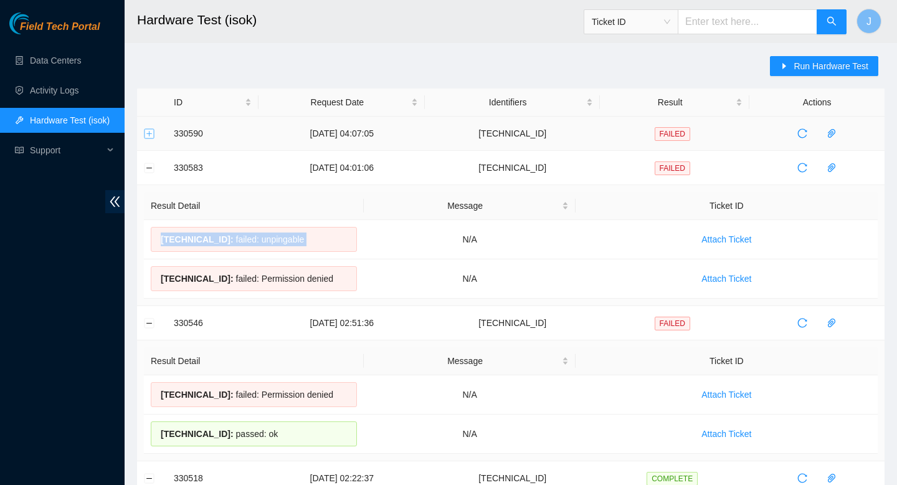
click at [152, 131] on button "Expand row" at bounding box center [149, 133] width 10 height 10
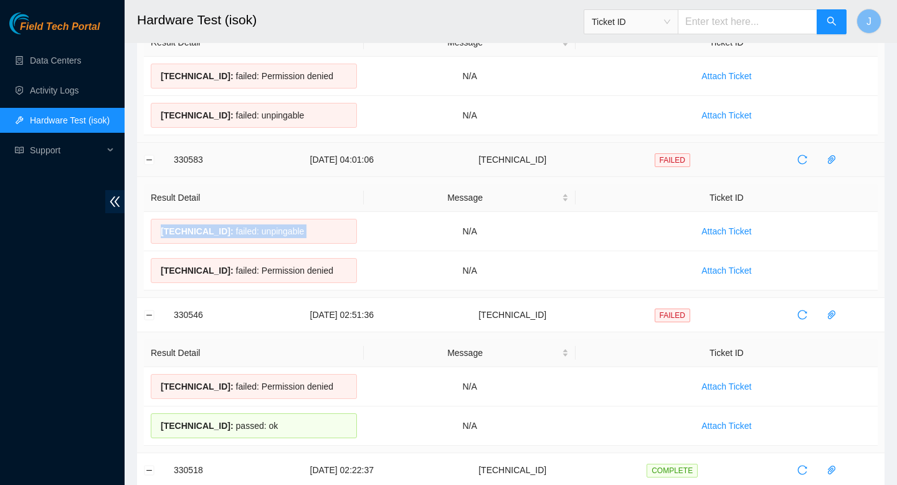
scroll to position [131, 0]
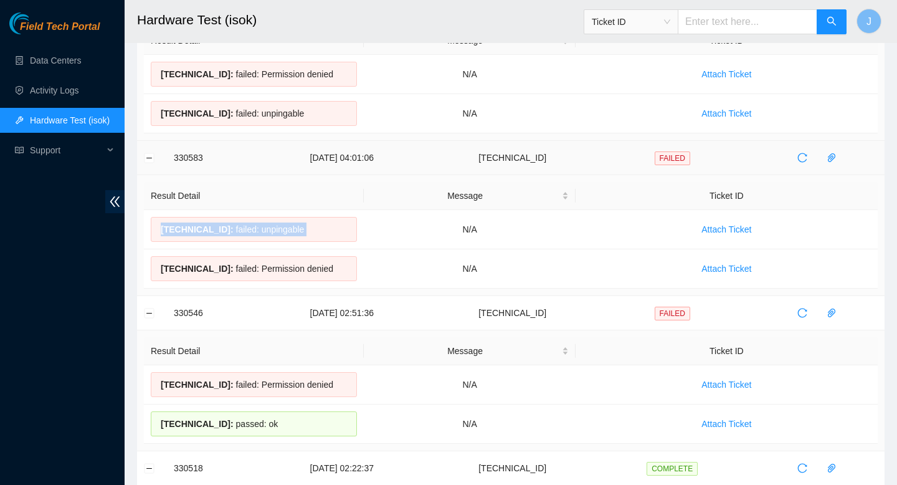
drag, startPoint x: 336, startPoint y: 270, endPoint x: 169, endPoint y: 158, distance: 201.6
copy tbody "330583 02-09-2025 04:01:06 23.48.36.72 FAILED Result Detail Message Ticket ID 2…"
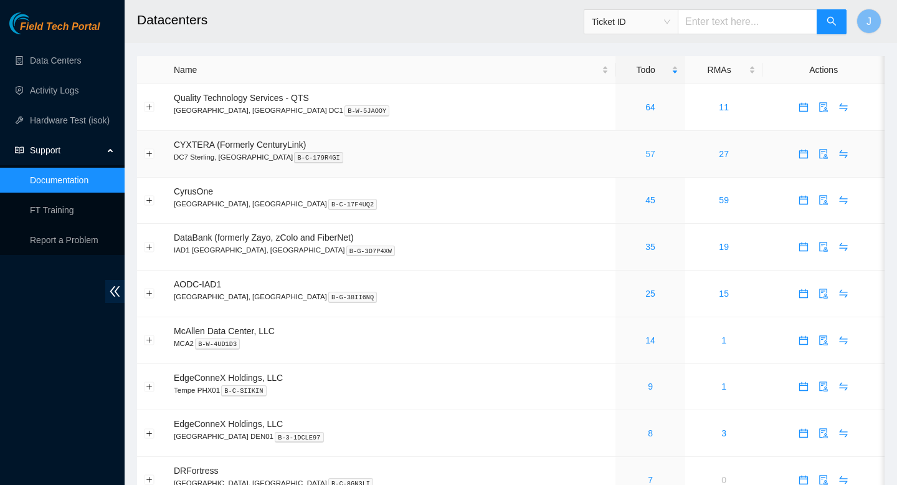
click at [645, 155] on link "57" at bounding box center [650, 154] width 10 height 10
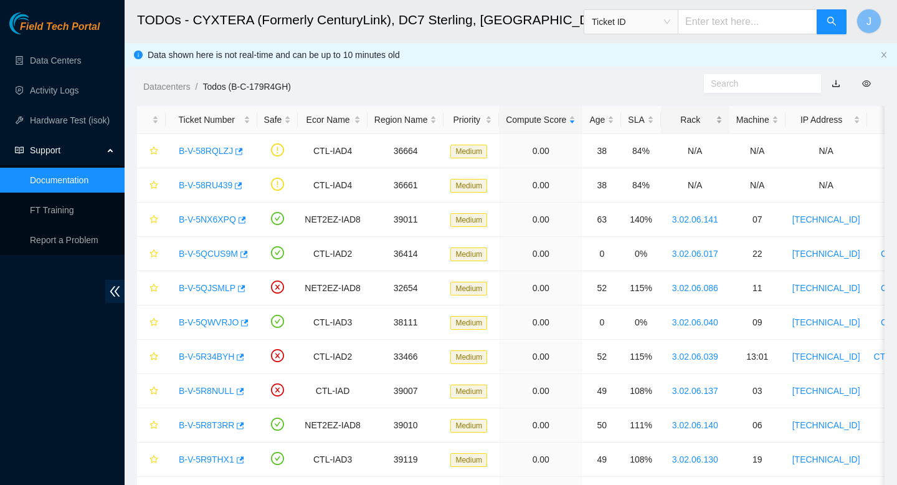
click at [722, 123] on div "Rack" at bounding box center [695, 120] width 55 height 14
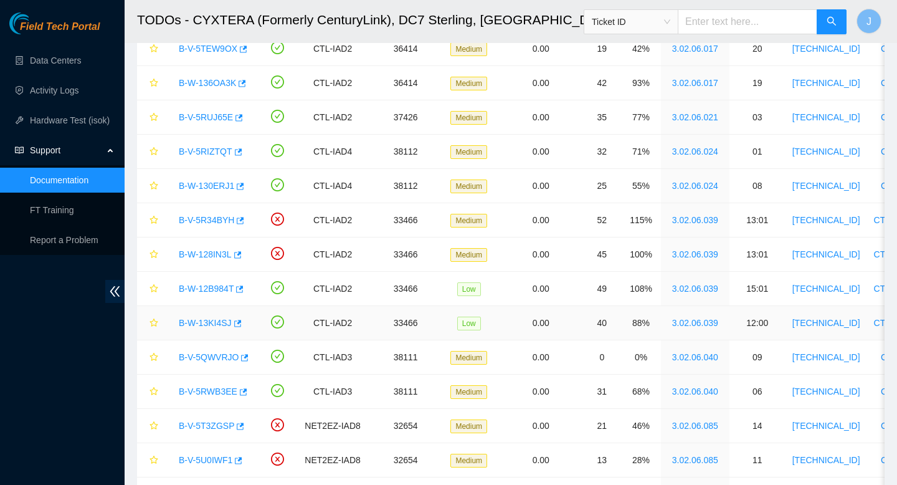
scroll to position [269, 0]
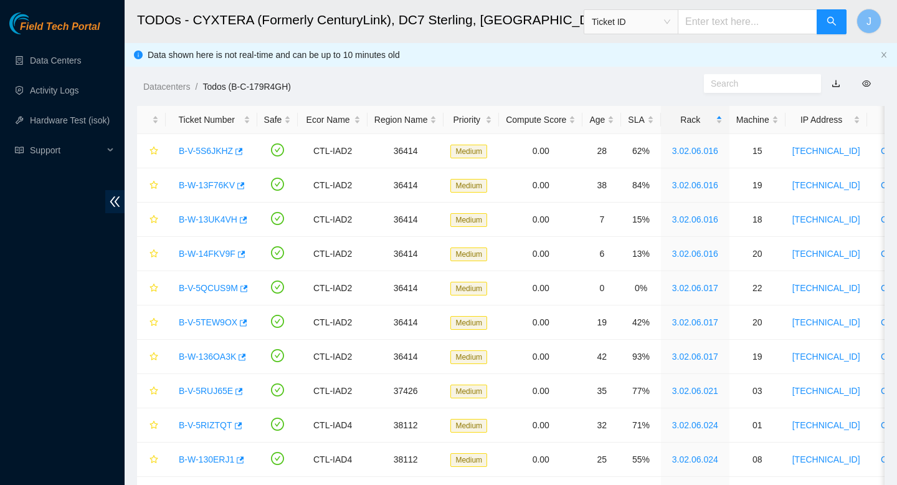
scroll to position [239, 0]
